Goal: Task Accomplishment & Management: Use online tool/utility

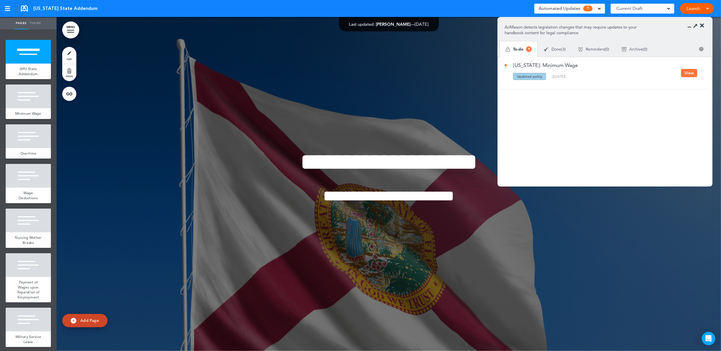
click at [526, 78] on div "Updated policy" at bounding box center [529, 76] width 33 height 7
click at [683, 72] on button "View" at bounding box center [689, 73] width 16 height 8
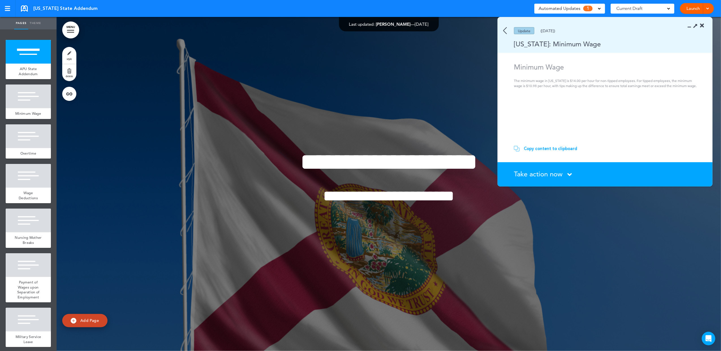
click at [638, 86] on p "The minimum wage in [US_STATE] is $14.00 per hour for non-tipped employees. For…" at bounding box center [606, 83] width 184 height 10
drag, startPoint x: 638, startPoint y: 86, endPoint x: 509, endPoint y: 68, distance: 129.5
click at [509, 68] on section "Minimum Wage The minimum wage in [US_STATE] is $14.00 per hour for non-tipped e…" at bounding box center [602, 101] width 211 height 77
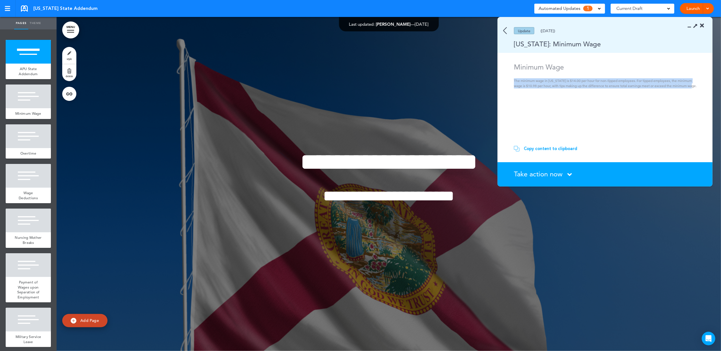
drag, startPoint x: 512, startPoint y: 82, endPoint x: 693, endPoint y: 91, distance: 181.1
click at [693, 91] on section "Minimum Wage The minimum wage in [US_STATE] is $14.00 per hour for non-tipped e…" at bounding box center [602, 101] width 211 height 77
drag, startPoint x: 695, startPoint y: 88, endPoint x: 510, endPoint y: 66, distance: 185.6
click at [510, 66] on section "Minimum Wage The minimum wage in [US_STATE] is $14.00 per hour for non-tipped e…" at bounding box center [602, 101] width 211 height 77
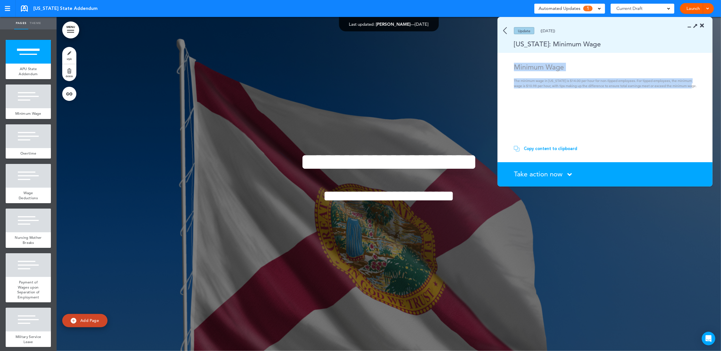
click at [511, 66] on section "Minimum Wage The minimum wage in [US_STATE] is $14.00 per hour for non-tipped e…" at bounding box center [602, 101] width 211 height 77
drag, startPoint x: 514, startPoint y: 66, endPoint x: 705, endPoint y: 88, distance: 192.1
click at [705, 88] on section "Minimum Wage The minimum wage in [US_STATE] is $14.00 per hour for non-tipped e…" at bounding box center [602, 101] width 211 height 77
drag, startPoint x: 705, startPoint y: 88, endPoint x: 691, endPoint y: 84, distance: 14.6
click at [691, 84] on p "The minimum wage in [US_STATE] is $14.00 per hour for non-tipped employees. For…" at bounding box center [606, 83] width 184 height 10
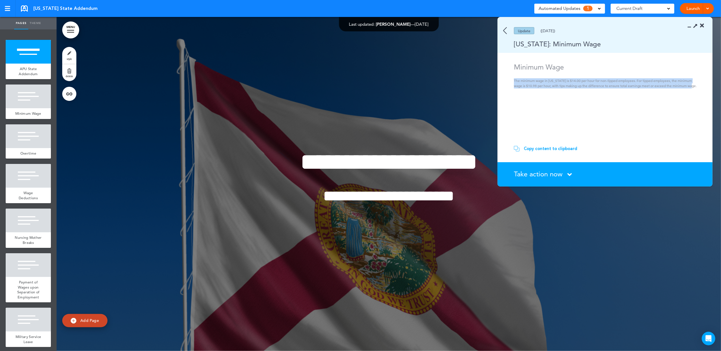
drag, startPoint x: 689, startPoint y: 86, endPoint x: 509, endPoint y: 80, distance: 180.2
click at [509, 80] on section "Minimum Wage The minimum wage in [US_STATE] is $14.00 per hour for non-tipped e…" at bounding box center [602, 101] width 211 height 77
click at [595, 99] on section "Minimum Wage The minimum wage in [US_STATE] is $14.00 per hour for non-tipped e…" at bounding box center [602, 101] width 211 height 77
click at [553, 152] on section "Copy content to clipboard Copied! paste your content in the handbook." at bounding box center [604, 151] width 215 height 23
click at [552, 147] on div "Copy content to clipboard" at bounding box center [549, 149] width 53 height 6
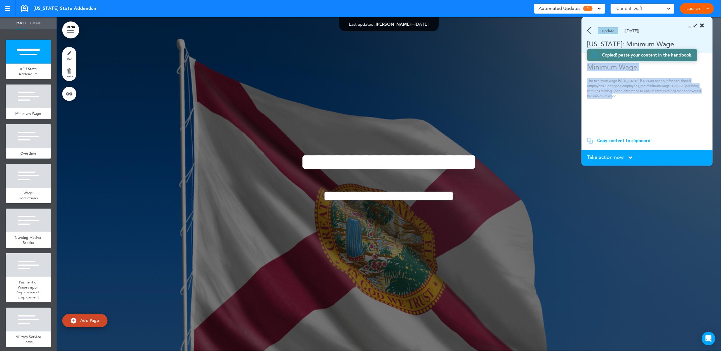
drag, startPoint x: 624, startPoint y: 99, endPoint x: 588, endPoint y: 69, distance: 46.7
click at [588, 69] on section "Minimum Wage The minimum wage in [US_STATE] is $14.00 per hour for non-tipped e…" at bounding box center [644, 97] width 127 height 69
copy div "Minimum Wage The minimum wage in [US_STATE] is $14.00 per hour for non-tipped e…"
click at [611, 106] on section "Minimum Wage The minimum wage in [US_STATE] is $14.00 per hour for non-tipped e…" at bounding box center [644, 97] width 127 height 69
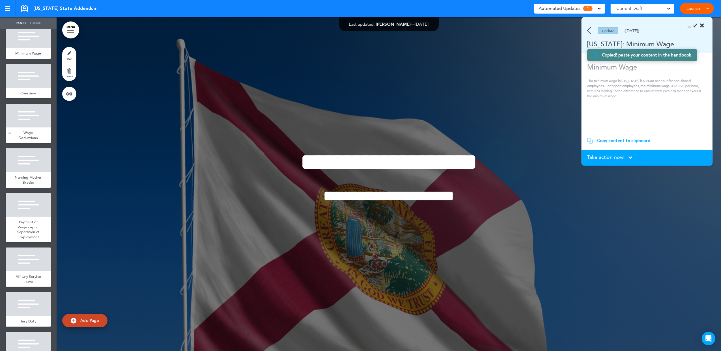
scroll to position [60, 0]
click at [29, 46] on div at bounding box center [28, 36] width 45 height 24
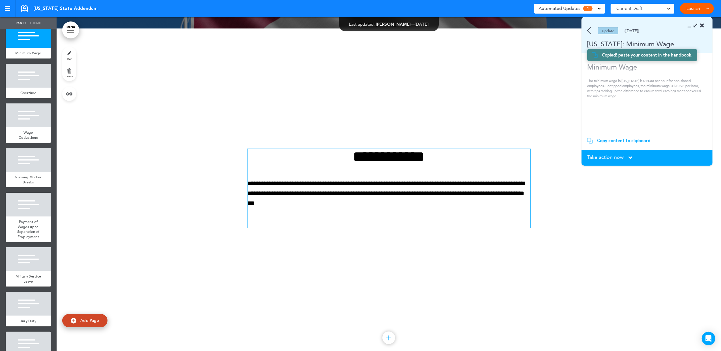
scroll to position [334, 0]
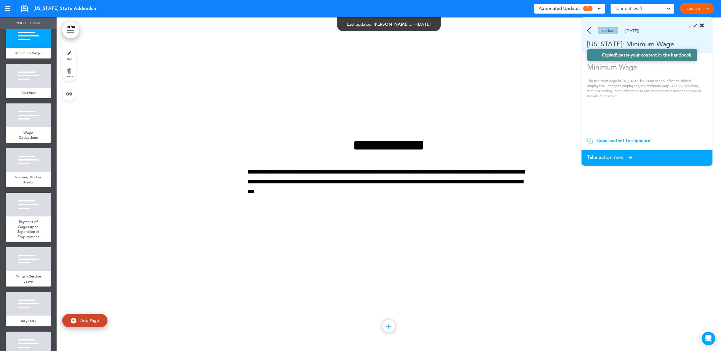
click at [432, 229] on div "Add collapsible section ? In order to add a collapsible section, only solid bac…" at bounding box center [388, 228] width 283 height 4
click at [361, 196] on p "**********" at bounding box center [388, 182] width 283 height 30
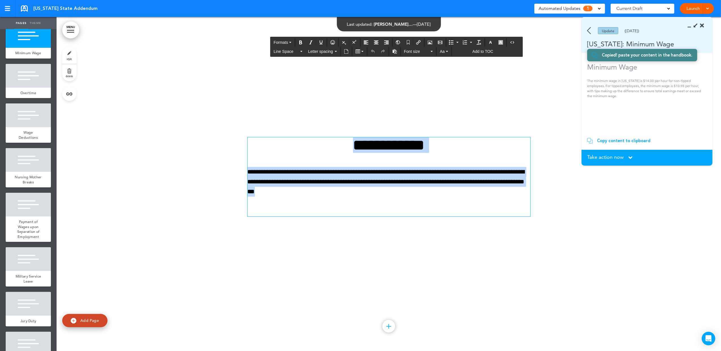
drag, startPoint x: 372, startPoint y: 196, endPoint x: 335, endPoint y: 146, distance: 62.2
click at [335, 146] on div "**********" at bounding box center [388, 176] width 283 height 79
paste div
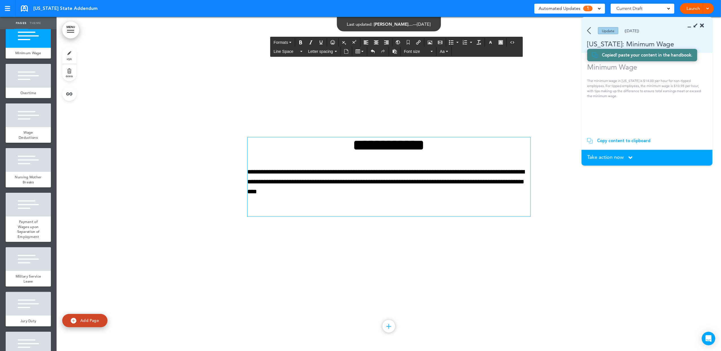
scroll to position [354, 0]
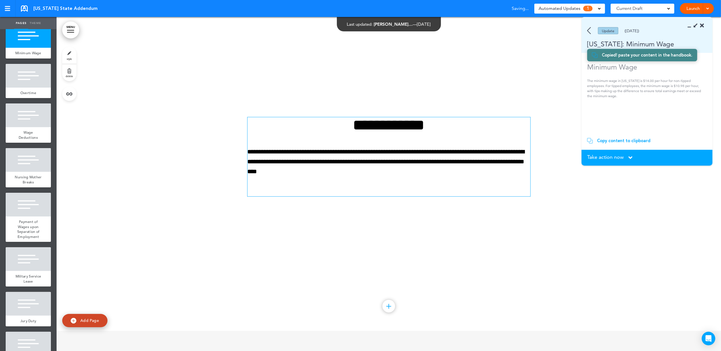
click at [343, 222] on div "**********" at bounding box center [388, 164] width 283 height 136
click at [603, 153] on section "Take action now Click here to change the status What would you like to do? I ha…" at bounding box center [646, 158] width 131 height 16
click at [602, 157] on span "Take action now" at bounding box center [605, 157] width 36 height 5
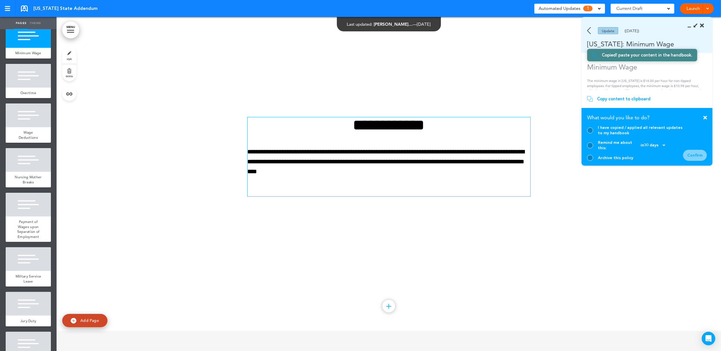
click at [591, 133] on div at bounding box center [590, 130] width 6 height 6
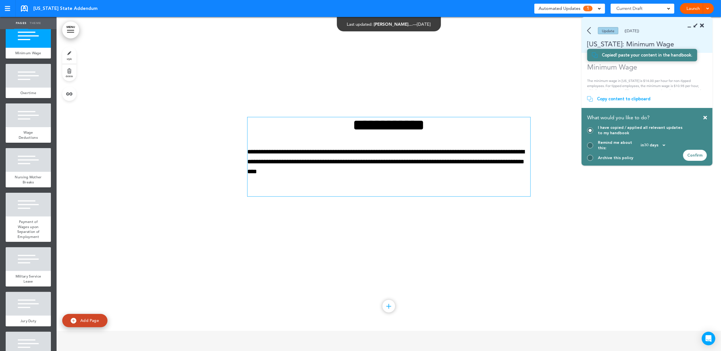
click at [695, 155] on div "Confirm" at bounding box center [695, 155] width 24 height 11
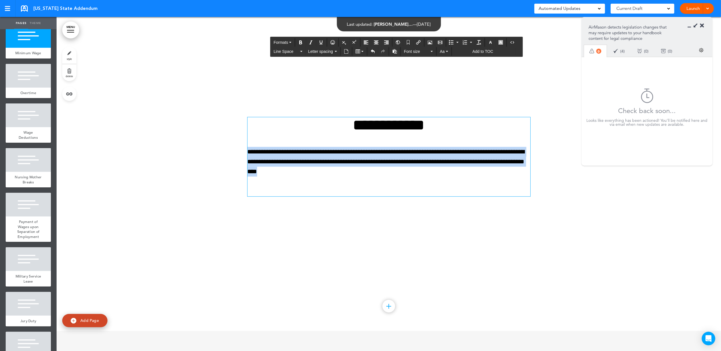
drag, startPoint x: 347, startPoint y: 171, endPoint x: 243, endPoint y: 144, distance: 106.8
click at [243, 144] on div "**********" at bounding box center [389, 164] width 664 height 334
copy p "**********"
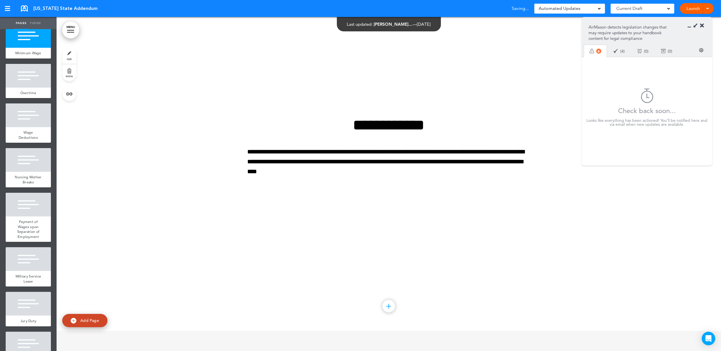
click at [200, 163] on div at bounding box center [389, 164] width 664 height 334
click at [623, 51] on span "4" at bounding box center [622, 51] width 2 height 4
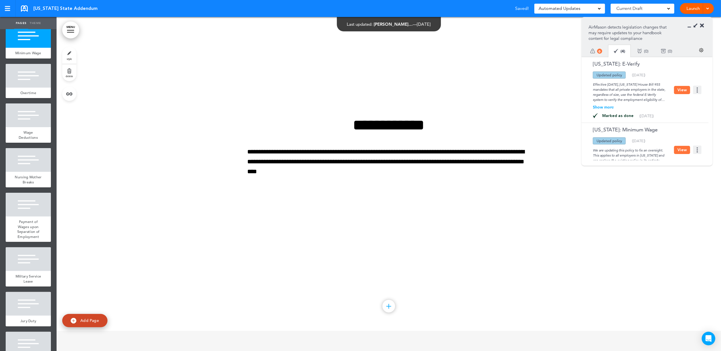
scroll to position [128, 0]
